Goal: Find specific page/section: Find specific page/section

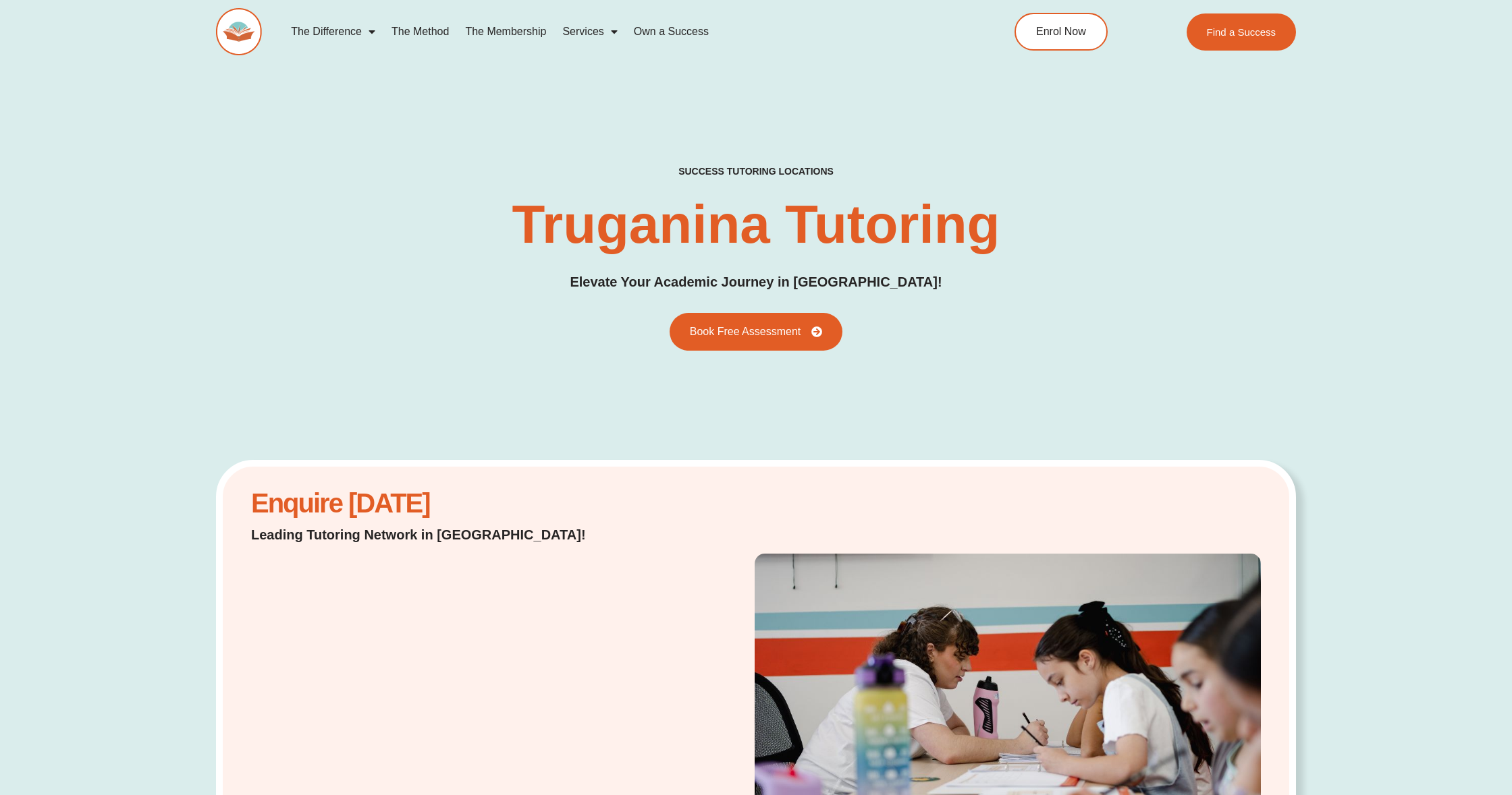
click at [1403, 99] on div "success tutoring locations Truganina Tutoring Elevate Your Academic Journey in …" at bounding box center [756, 257] width 1512 height 594
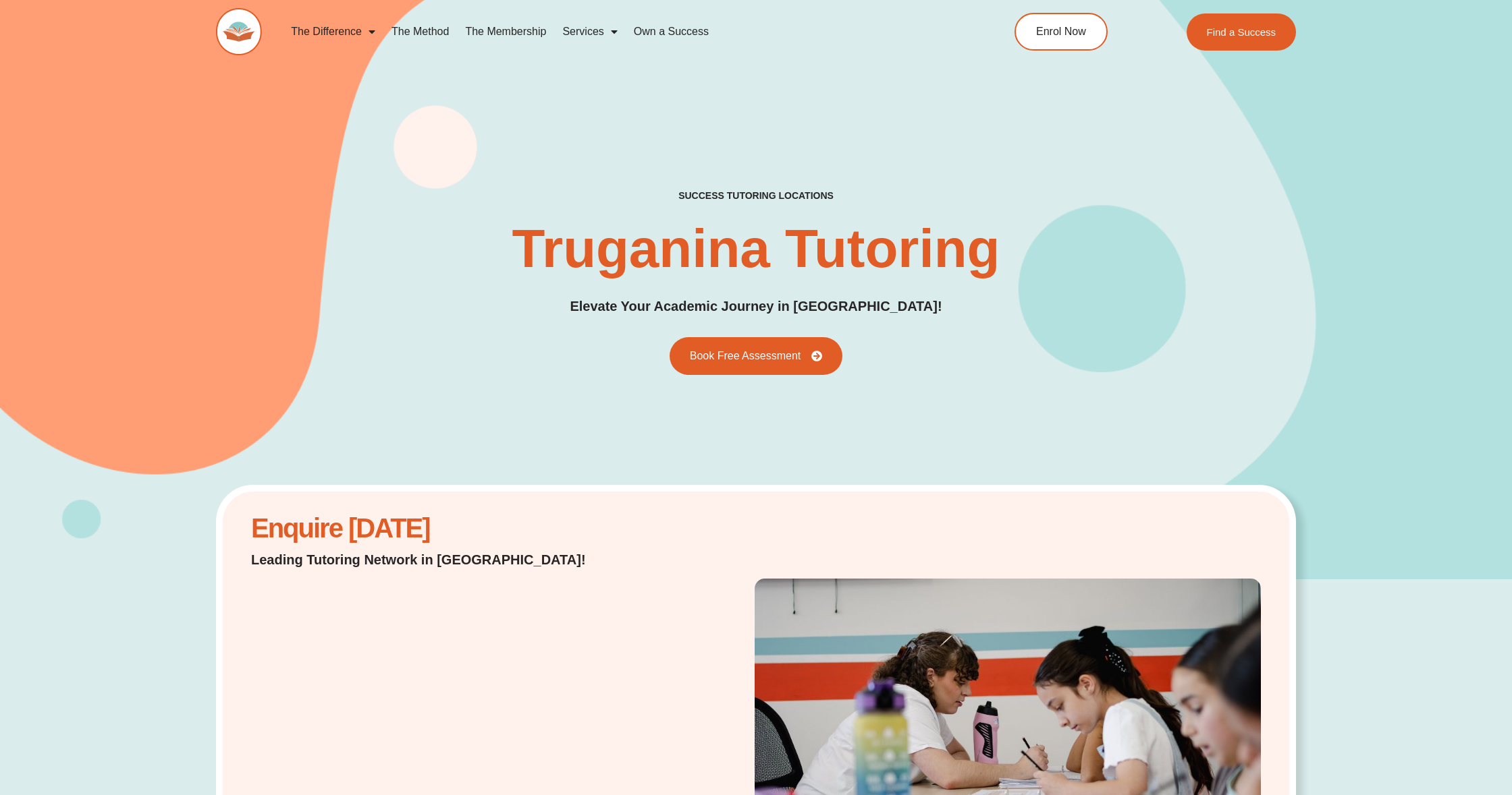
click at [241, 34] on img at bounding box center [239, 32] width 46 height 47
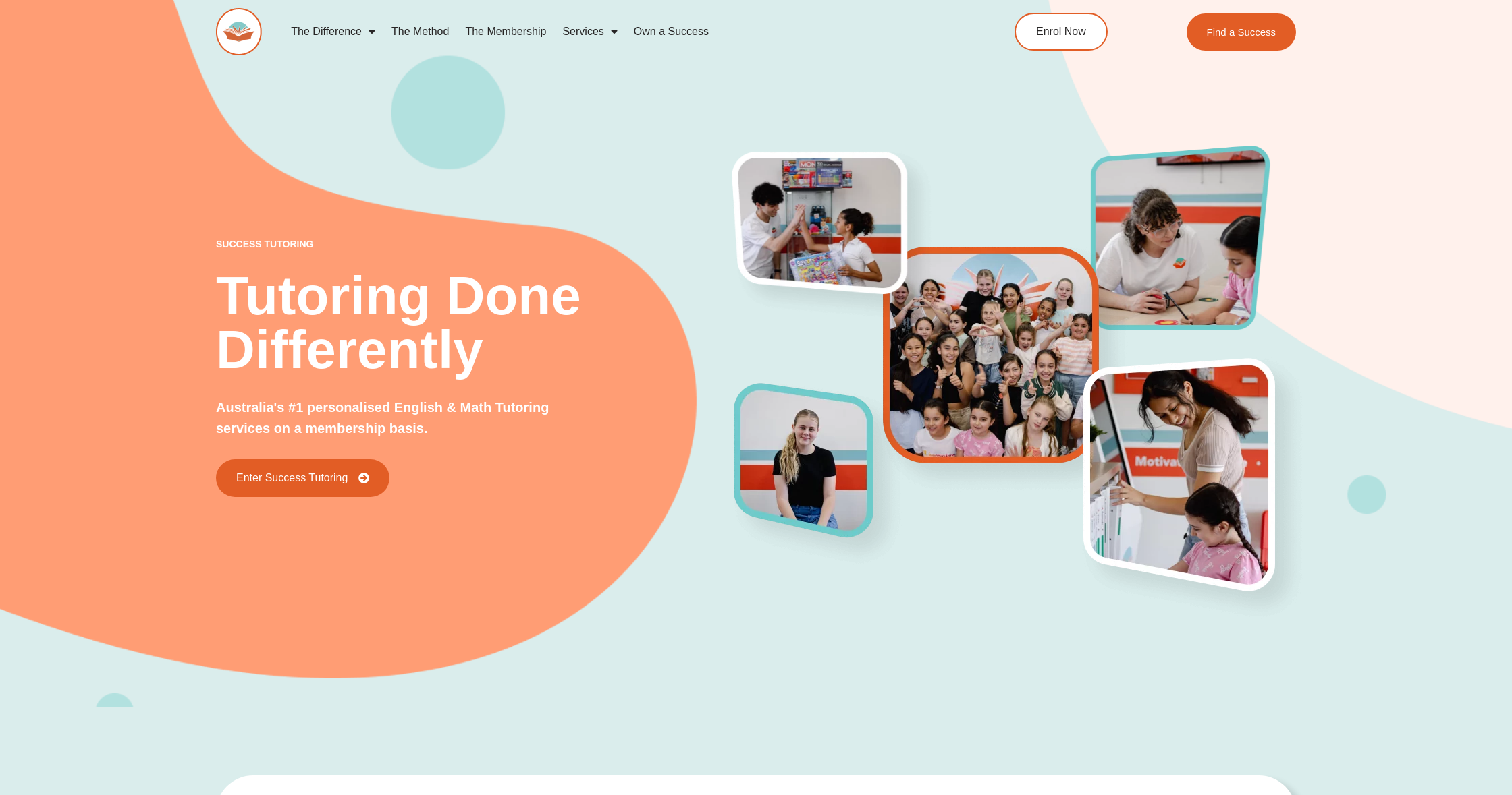
click at [133, 227] on div "success tutoring Tutoring Done Differently Australia's #1 personalised English …" at bounding box center [756, 334] width 1512 height 747
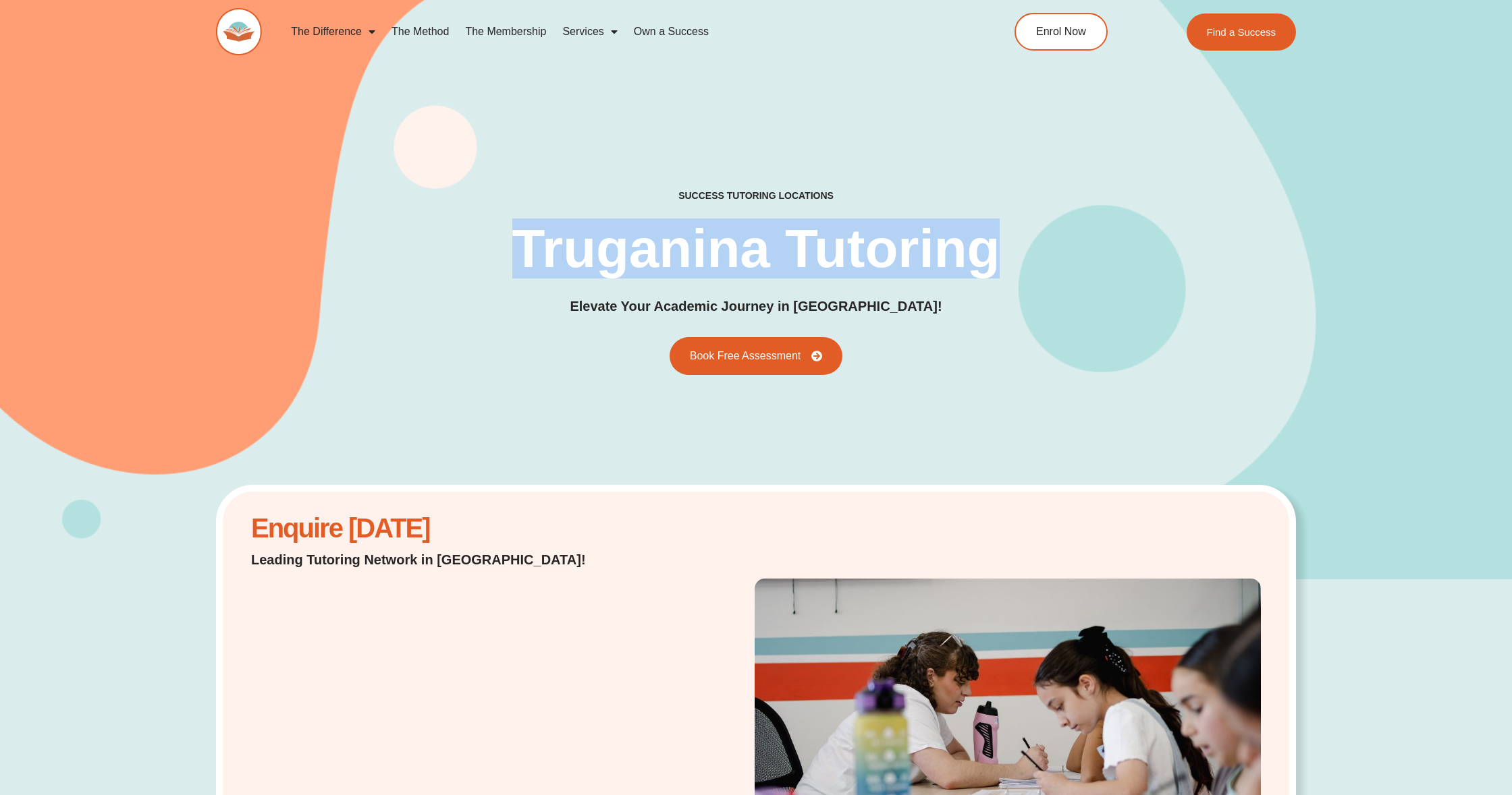
click at [1023, 255] on div "success tutoring locations Truganina Tutoring Elevate Your Academic Journey in …" at bounding box center [756, 283] width 1080 height 186
copy h1 "Truganina Tutoring"
